Goal: Task Accomplishment & Management: Manage account settings

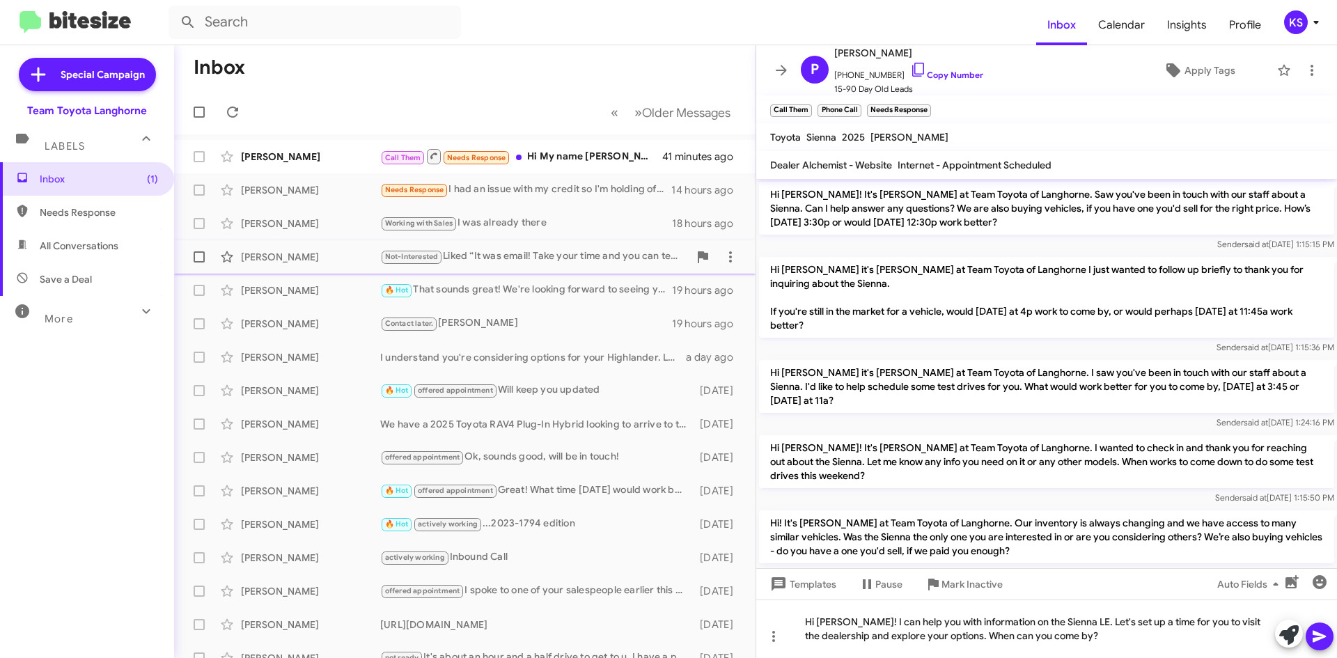
scroll to position [1247, 0]
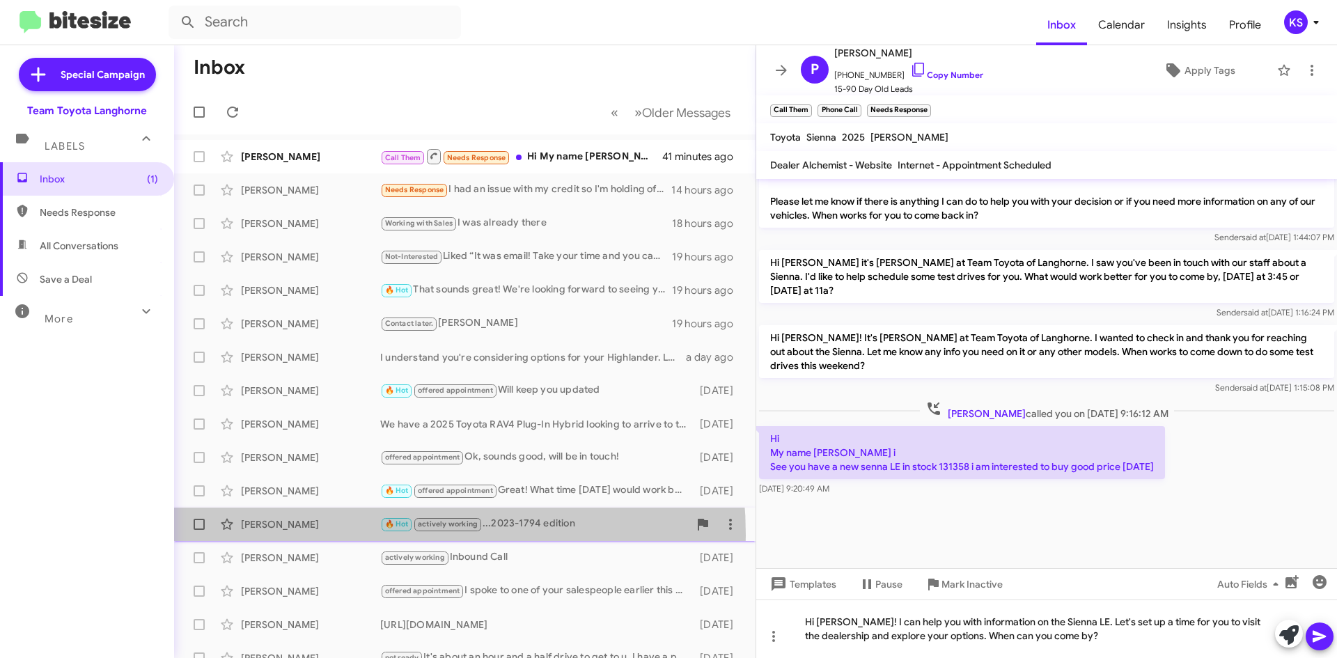
click at [329, 536] on div "[PERSON_NAME] 🔥 Hot actively working ...2023-1794 edition [DATE]" at bounding box center [464, 524] width 559 height 28
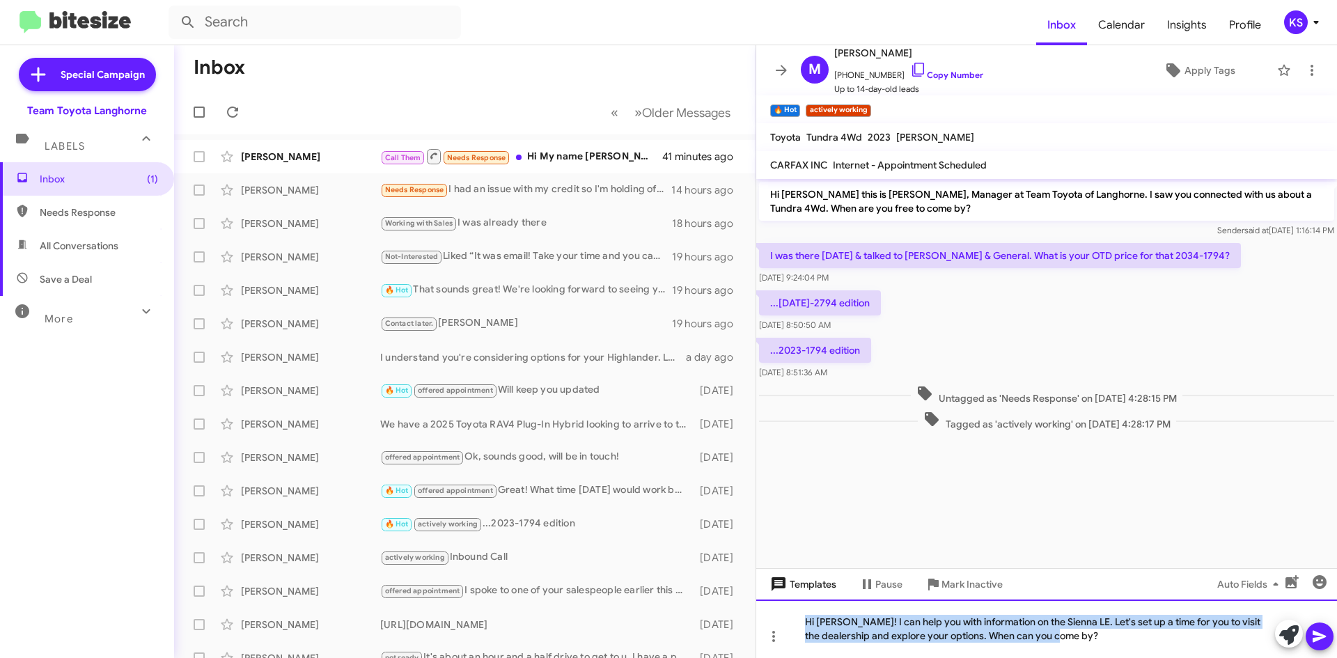
drag, startPoint x: 1081, startPoint y: 636, endPoint x: 783, endPoint y: 595, distance: 301.0
click at [785, 595] on div "Hi [PERSON_NAME] this is [PERSON_NAME], Manager at Team Toyota of Langhorne. I …" at bounding box center [1046, 418] width 581 height 479
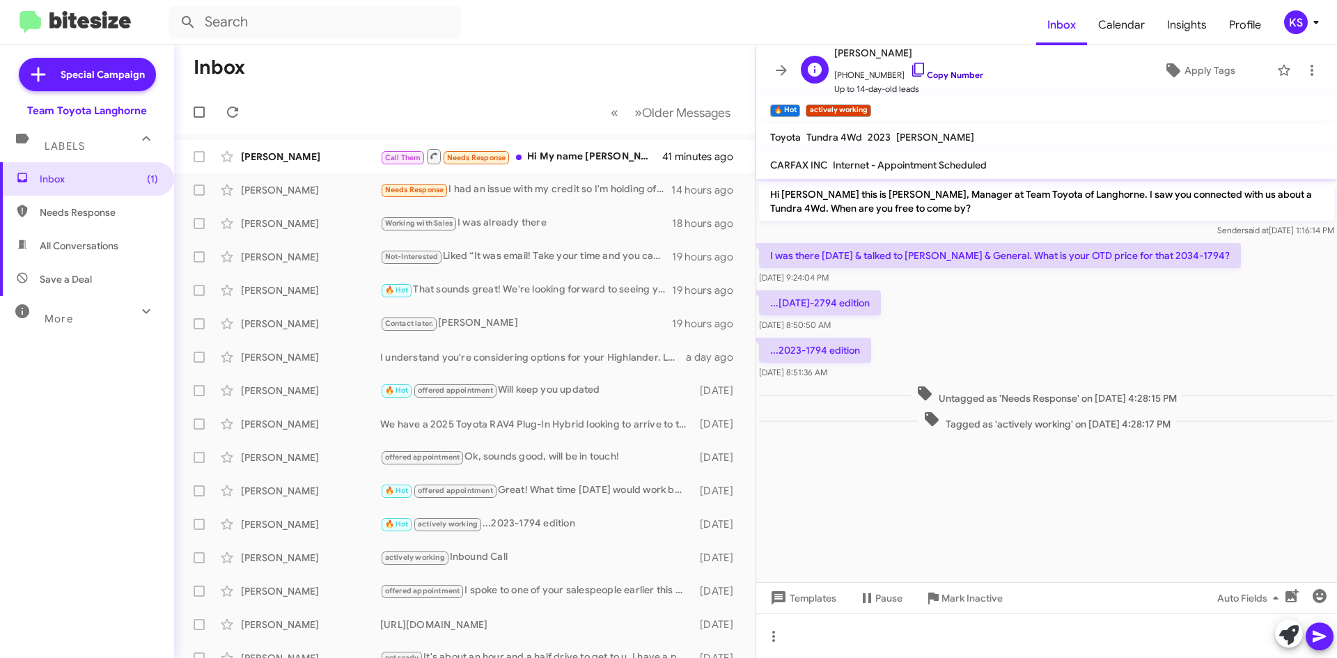
click at [910, 71] on icon at bounding box center [918, 69] width 17 height 17
click at [561, 160] on div "Call Them Needs Response Hi My name [PERSON_NAME] i See you have a new senna LE…" at bounding box center [534, 156] width 309 height 17
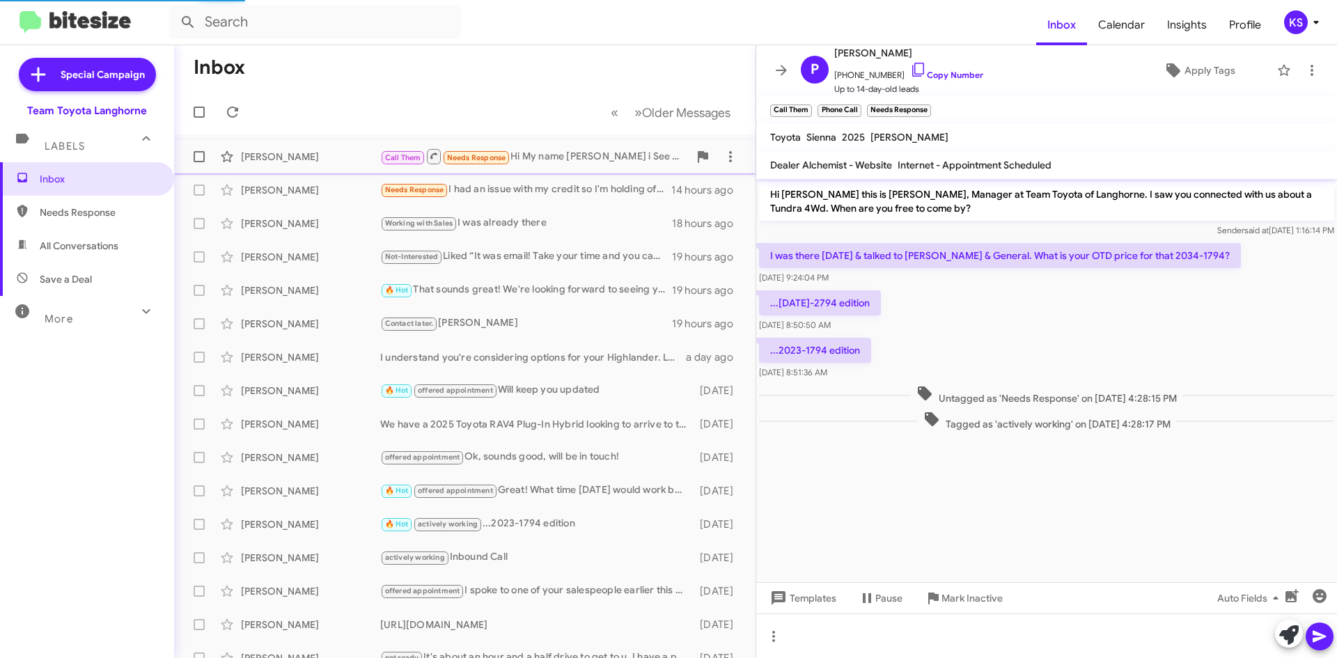
scroll to position [1233, 0]
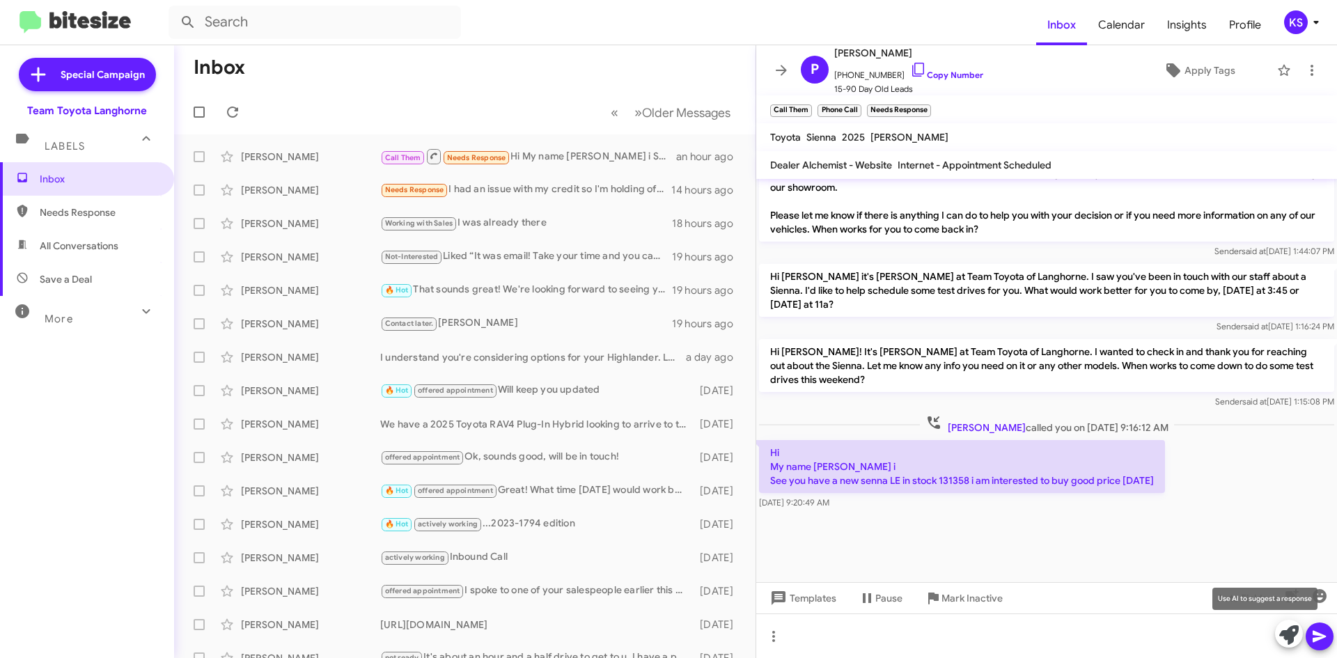
click at [1283, 634] on icon at bounding box center [1288, 634] width 19 height 19
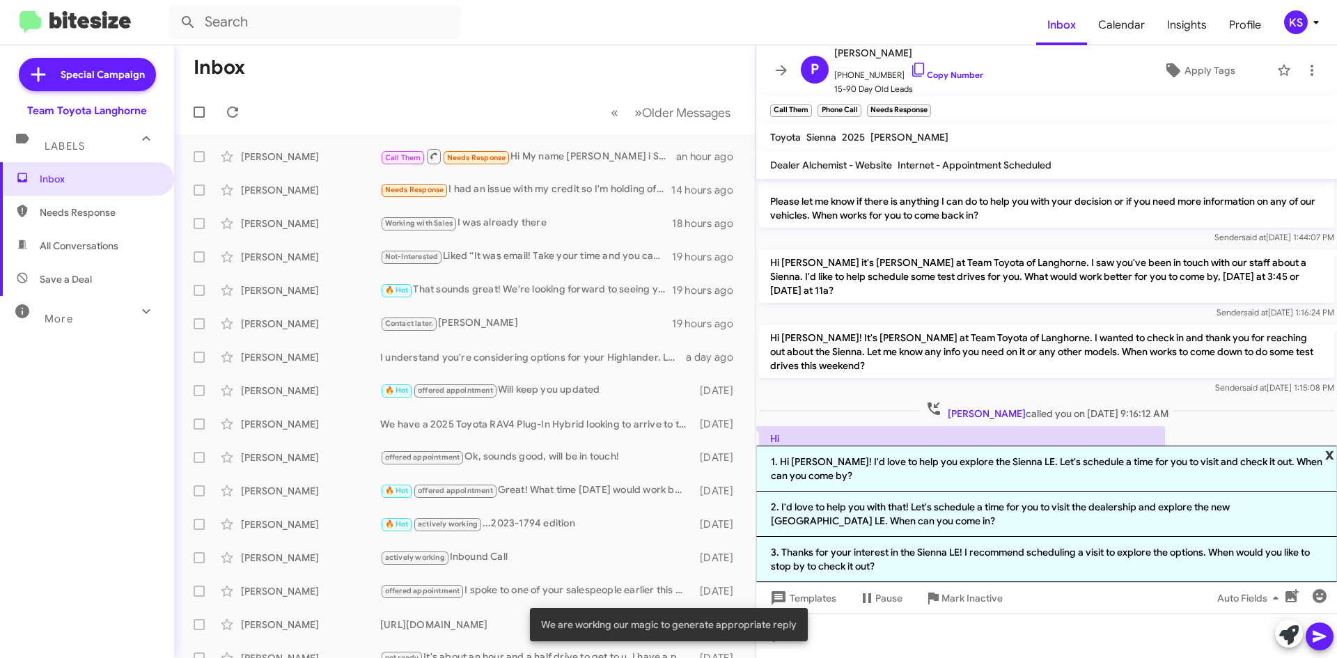
click at [1327, 451] on span "x" at bounding box center [1329, 454] width 9 height 17
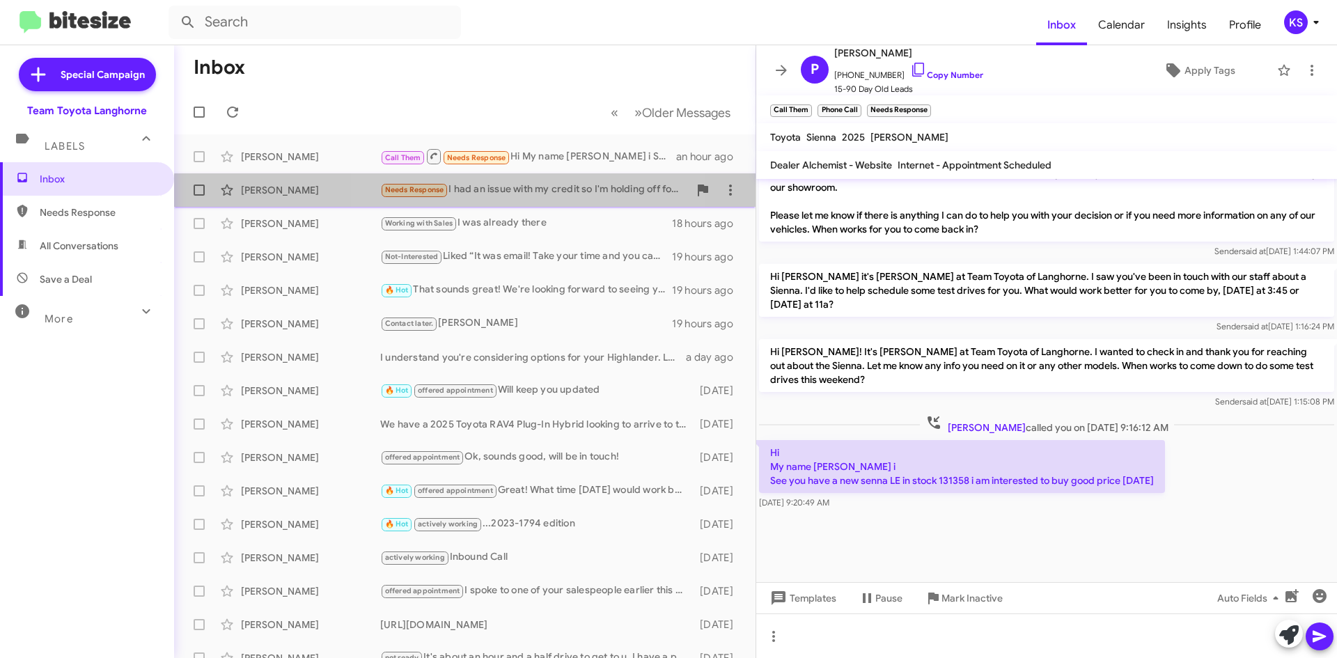
click at [477, 195] on div "Needs Response I had an issue with my credit so I'm holding off for now" at bounding box center [534, 190] width 309 height 16
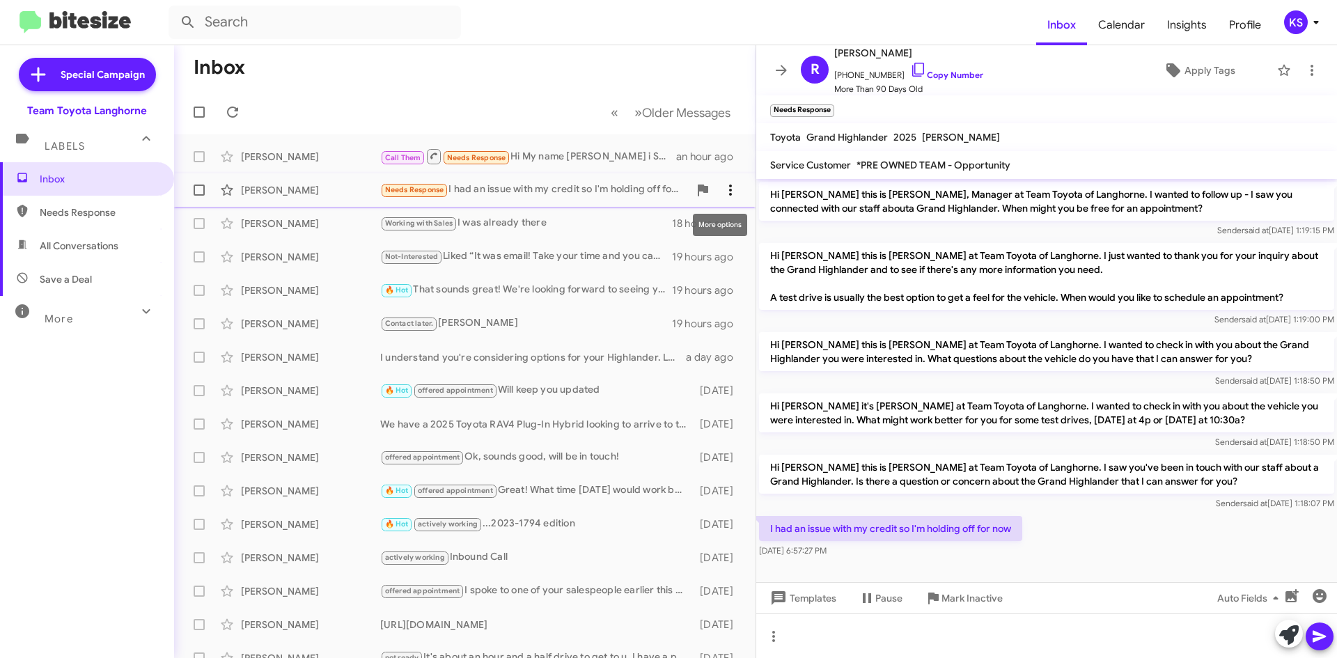
click at [729, 187] on icon at bounding box center [730, 190] width 3 height 11
click at [650, 226] on span "Mark as unread" at bounding box center [615, 226] width 70 height 33
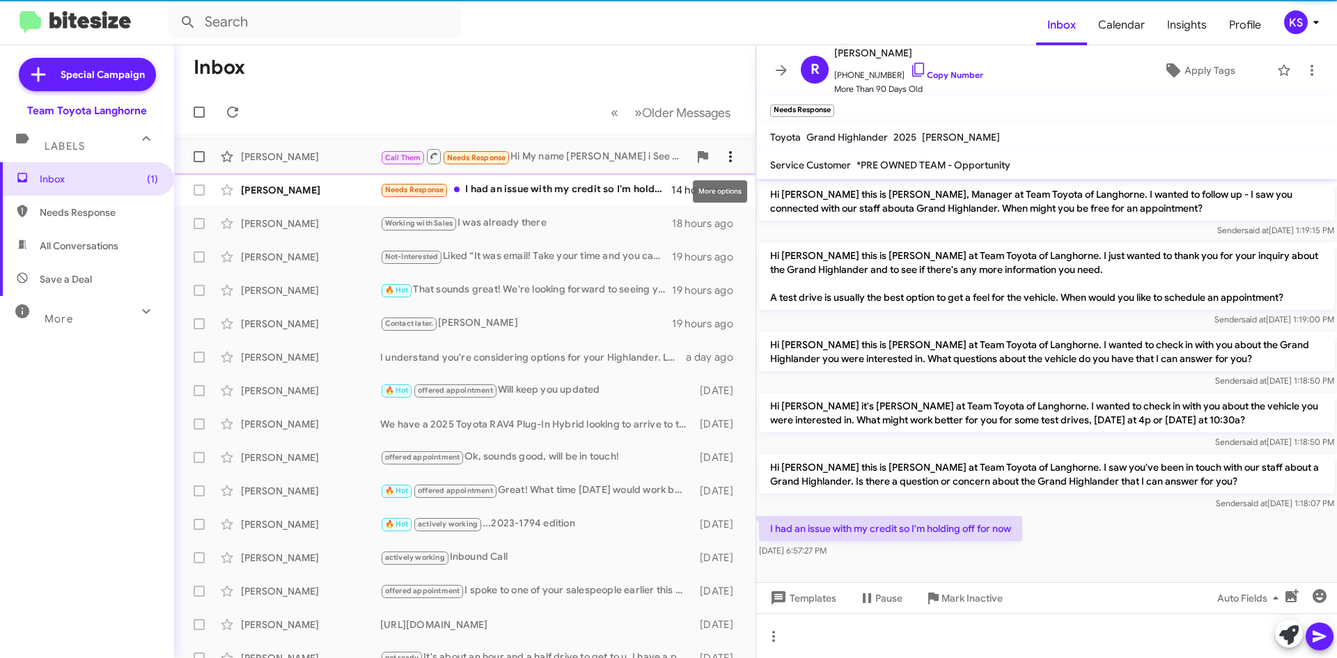
click at [724, 154] on icon at bounding box center [730, 156] width 17 height 17
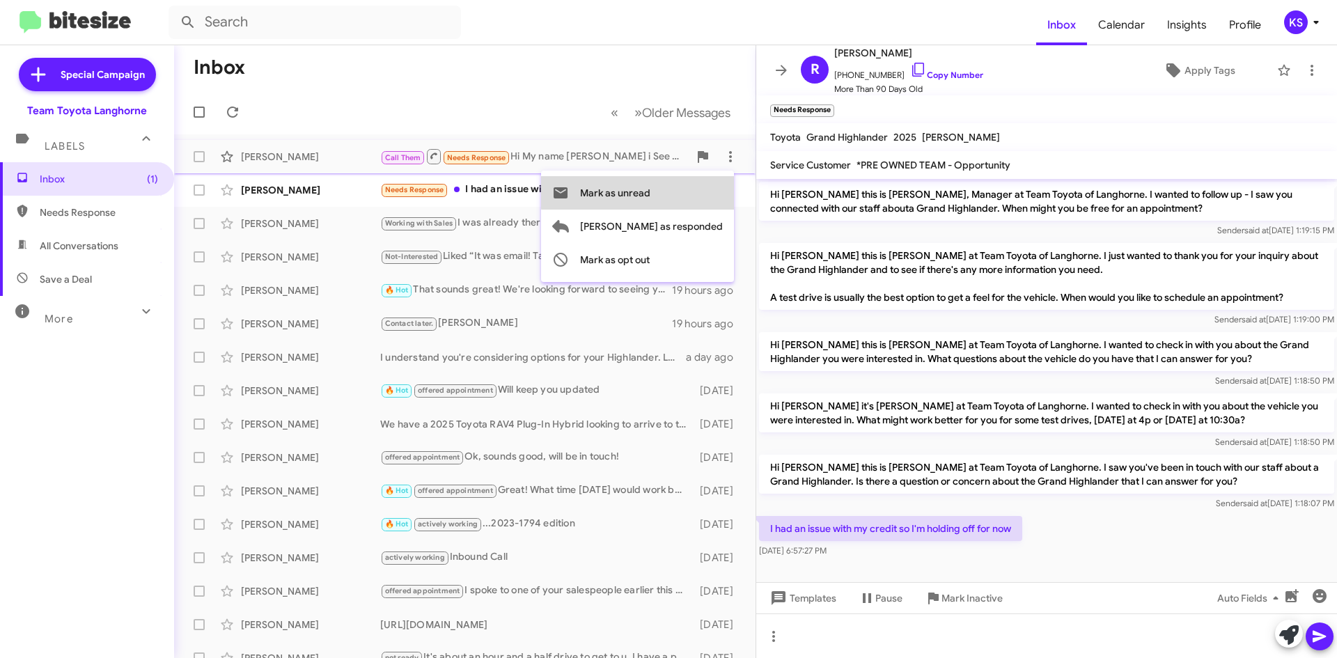
click at [714, 191] on button "Mark as unread" at bounding box center [637, 192] width 193 height 33
